Goal: Communication & Community: Ask a question

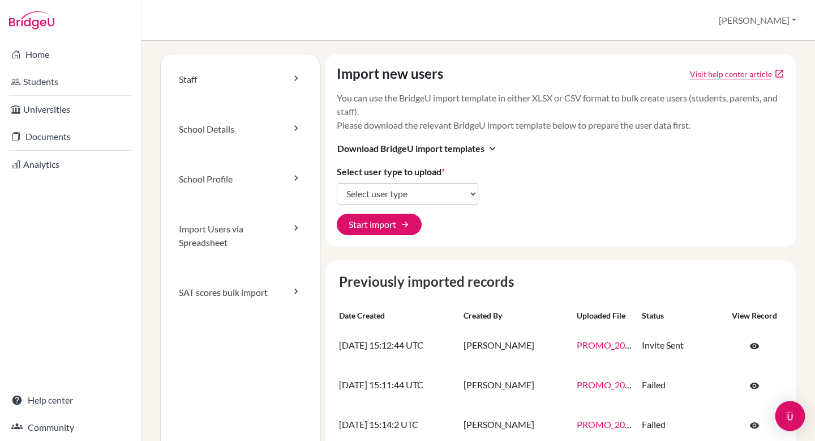
scroll to position [162, 0]
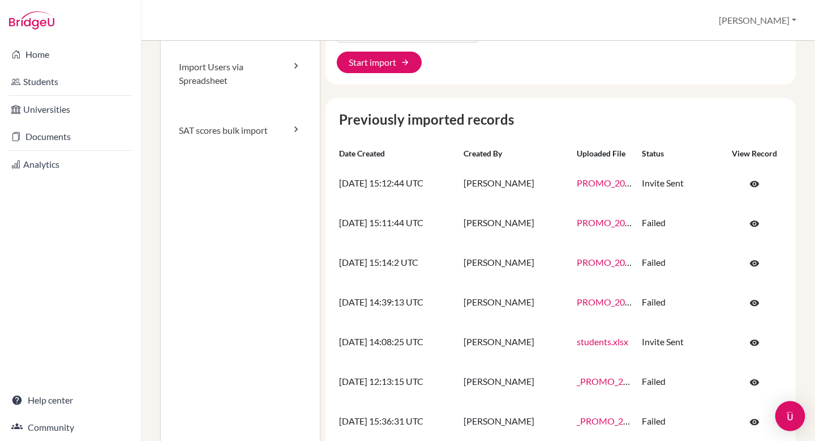
click at [787, 418] on img "Open Intercom Messenger" at bounding box center [790, 415] width 15 height 15
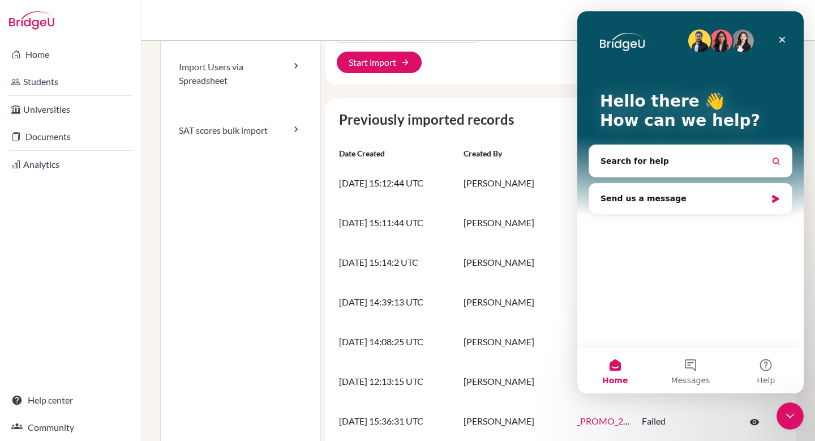
scroll to position [0, 0]
click at [687, 363] on button "Messages" at bounding box center [690, 370] width 75 height 45
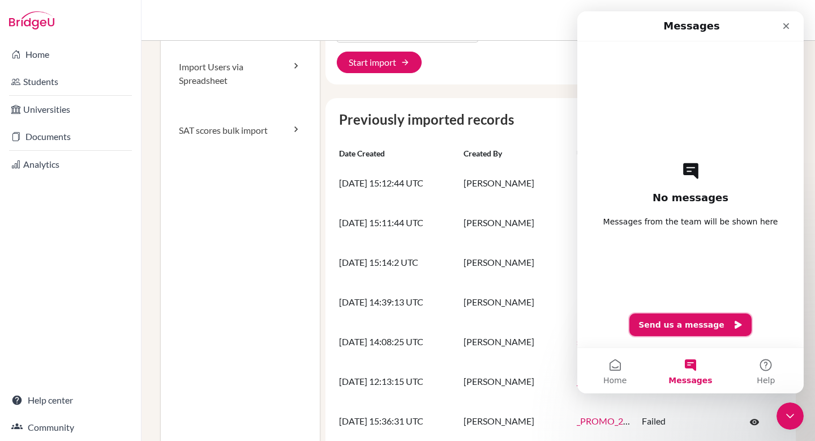
click at [704, 322] on button "Send us a message" at bounding box center [691, 324] width 122 height 23
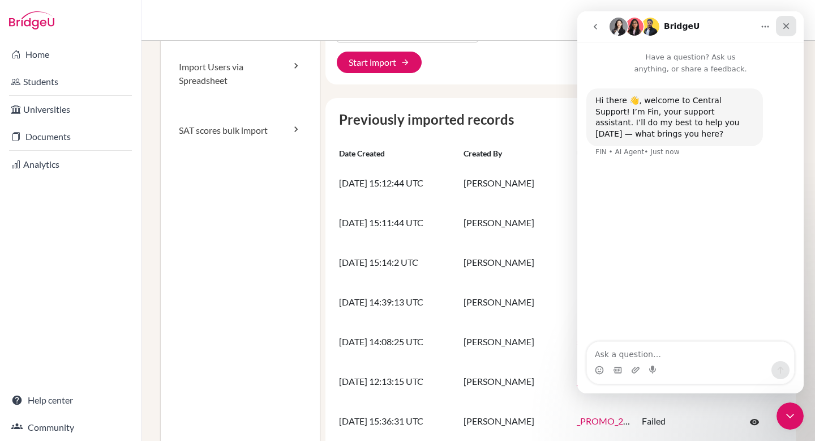
click at [785, 24] on icon "Close" at bounding box center [786, 26] width 9 height 9
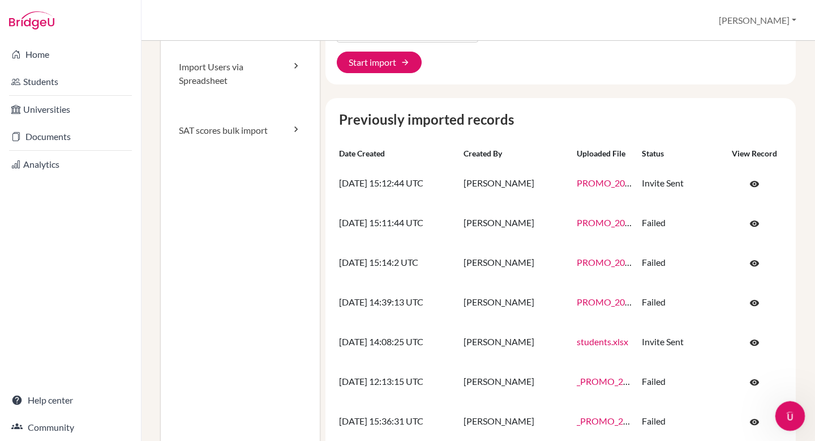
click at [784, 422] on div "Open Intercom Messenger" at bounding box center [788, 413] width 37 height 37
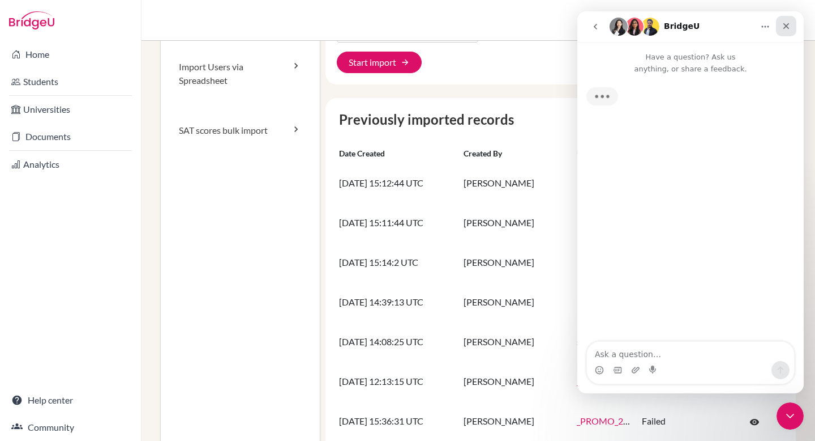
click at [787, 25] on icon "Close" at bounding box center [787, 26] width 6 height 6
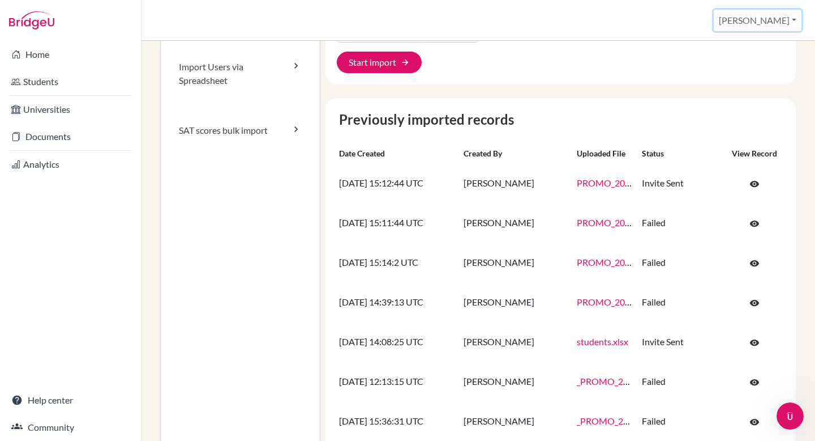
click at [787, 15] on button "Federico" at bounding box center [758, 21] width 88 height 22
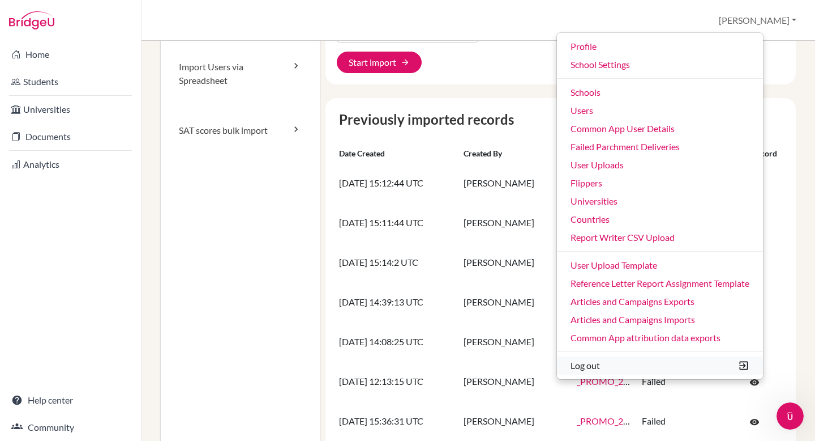
click at [634, 361] on button "Log out" at bounding box center [660, 365] width 206 height 18
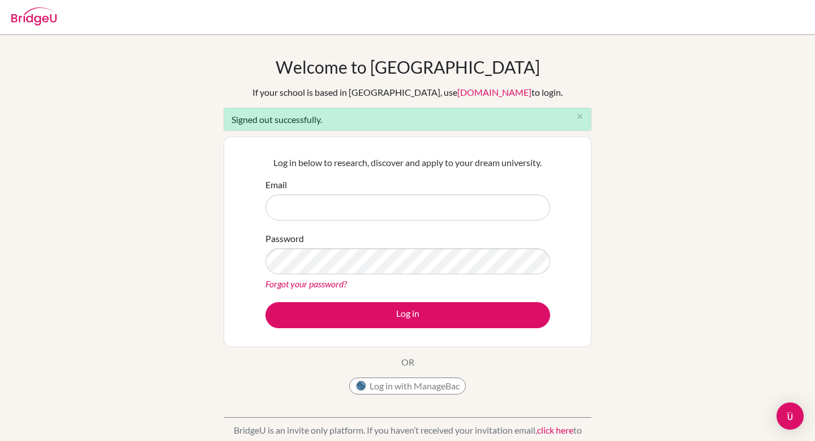
click at [349, 194] on input "Email" at bounding box center [408, 207] width 285 height 26
type input "[PERSON_NAME][EMAIL_ADDRESS][DOMAIN_NAME]"
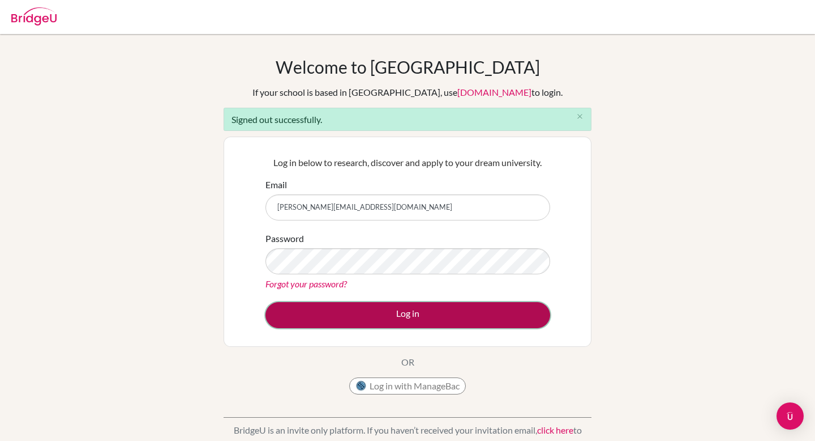
click at [403, 318] on button "Log in" at bounding box center [408, 315] width 285 height 26
